Goal: Information Seeking & Learning: Learn about a topic

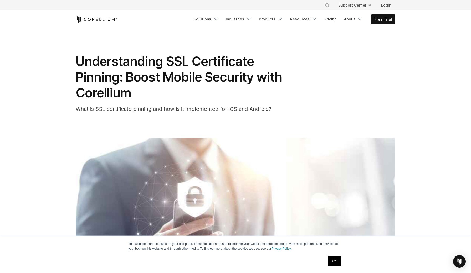
click at [95, 22] on icon "Corellium Home" at bounding box center [97, 19] width 42 height 6
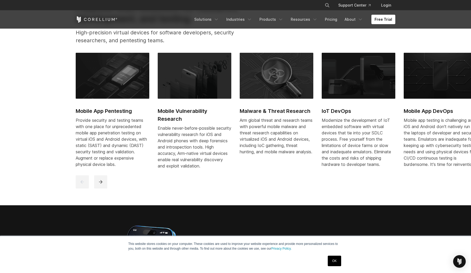
scroll to position [297, 0]
click at [104, 184] on button "next" at bounding box center [100, 182] width 13 height 13
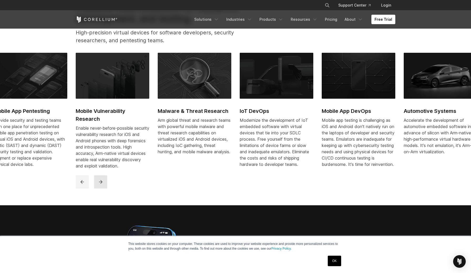
click at [104, 184] on button "next" at bounding box center [100, 182] width 13 height 13
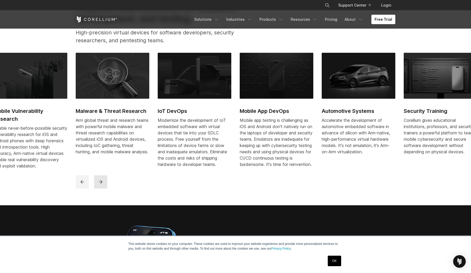
click at [104, 187] on button "next" at bounding box center [100, 182] width 13 height 13
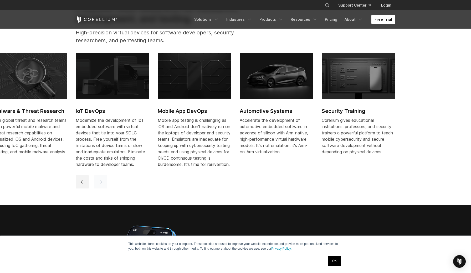
click at [104, 188] on button "next" at bounding box center [100, 182] width 13 height 13
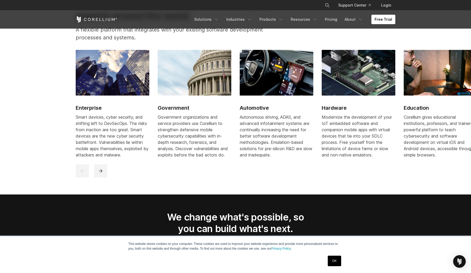
scroll to position [681, 0]
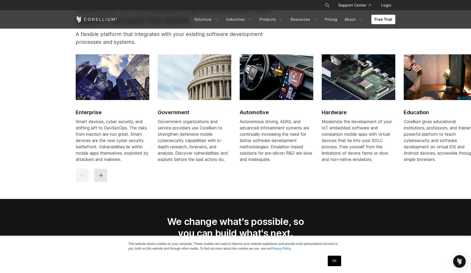
click at [100, 177] on button "next" at bounding box center [100, 175] width 13 height 13
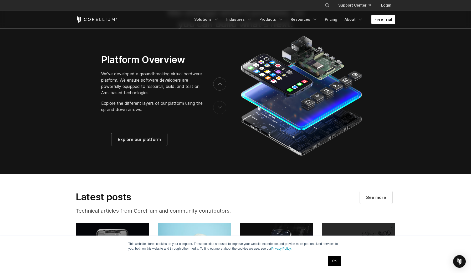
scroll to position [890, 0]
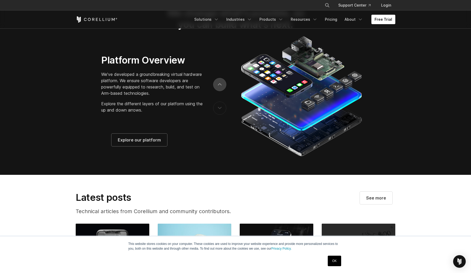
click at [221, 86] on icon "next" at bounding box center [220, 84] width 4 height 2
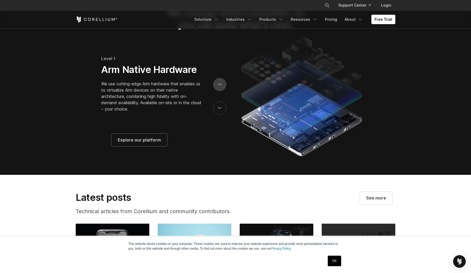
click at [220, 85] on icon "next" at bounding box center [219, 85] width 3 height 2
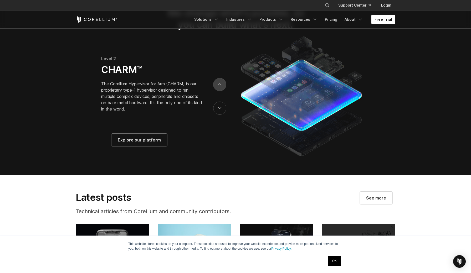
click at [220, 85] on icon "next" at bounding box center [219, 85] width 3 height 2
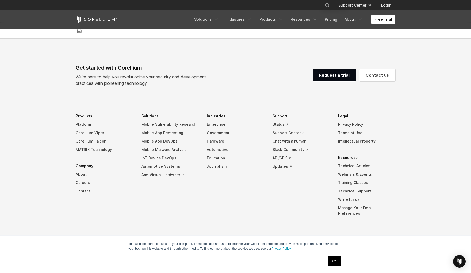
scroll to position [1230, 0]
click at [218, 20] on polyline "Navigation Menu" at bounding box center [216, 19] width 3 height 1
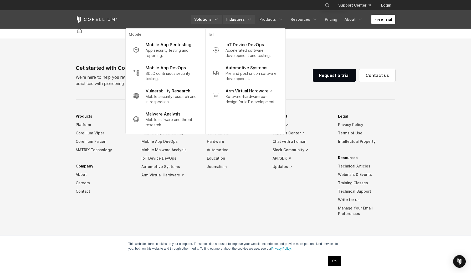
click at [252, 19] on icon "Navigation Menu" at bounding box center [249, 19] width 5 height 5
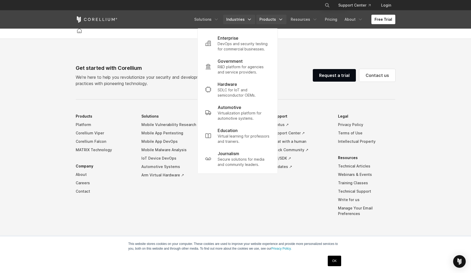
click at [282, 20] on icon "Navigation Menu" at bounding box center [280, 19] width 5 height 5
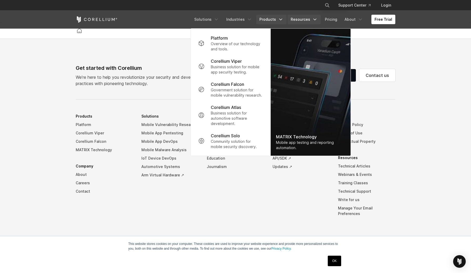
click at [318, 21] on icon "Navigation Menu" at bounding box center [314, 19] width 5 height 5
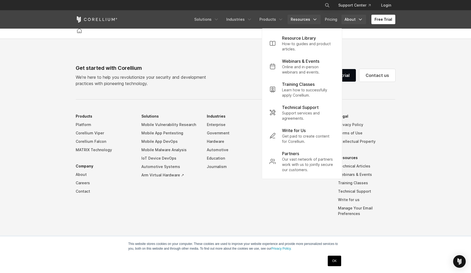
click at [361, 18] on icon "Navigation Menu" at bounding box center [360, 19] width 5 height 5
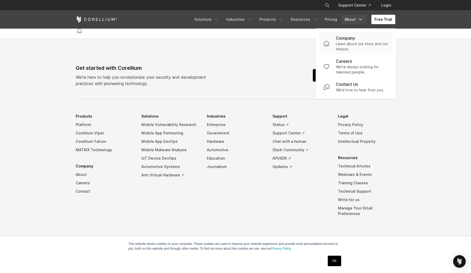
click at [351, 41] on p "Company" at bounding box center [345, 38] width 19 height 6
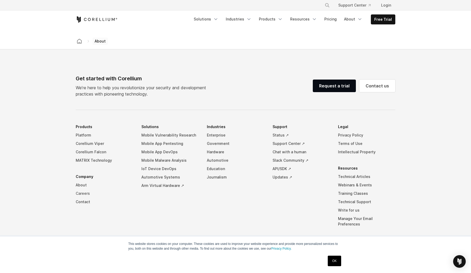
scroll to position [856, 0]
click at [347, 190] on link "Training Classes" at bounding box center [366, 194] width 57 height 8
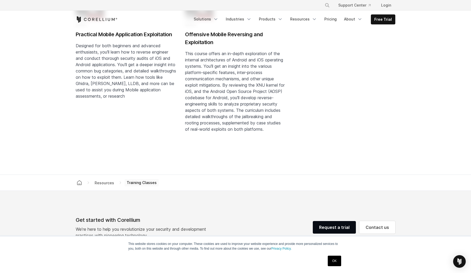
scroll to position [684, 0]
